Goal: Transaction & Acquisition: Subscribe to service/newsletter

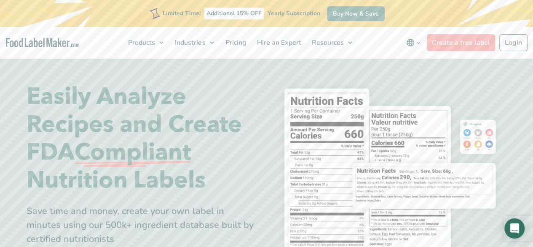
click at [252, 178] on h1 "Easily Analyze Recipes and Create FDA Compliant Nutrition Labels" at bounding box center [144, 138] width 234 height 111
click at [457, 41] on link "Create a free label" at bounding box center [461, 42] width 68 height 17
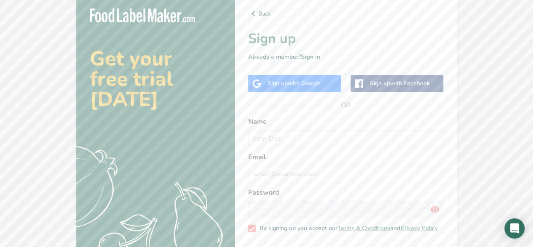
scroll to position [36, 0]
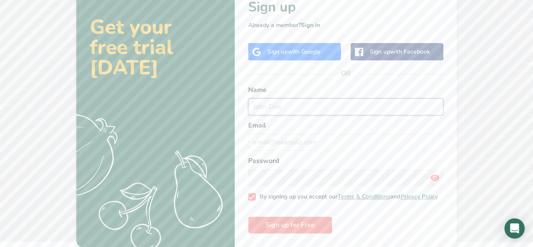
click at [322, 104] on input "text" at bounding box center [345, 106] width 195 height 17
type input "n"
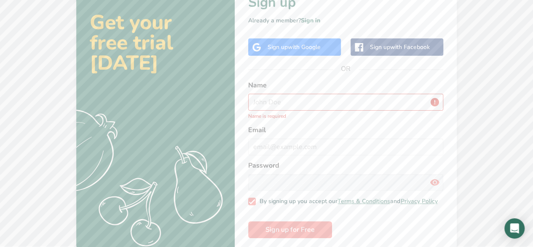
click at [495, 102] on div "Get your free trial today .a{fill:#f5f3ed;} Back Sign up Already a member? Sign…" at bounding box center [266, 105] width 533 height 283
